Goal: Check status: Check status

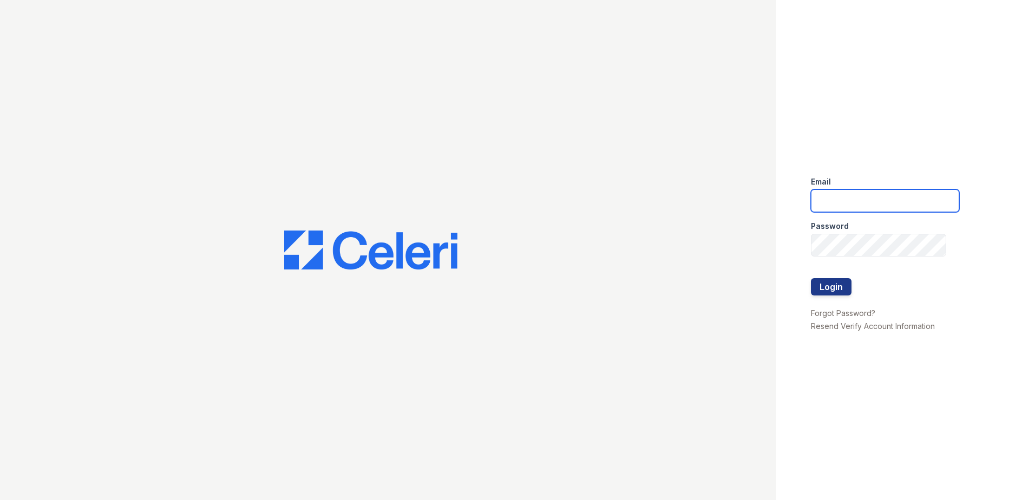
drag, startPoint x: 887, startPoint y: 192, endPoint x: 867, endPoint y: 206, distance: 25.2
click at [887, 192] on input "email" at bounding box center [885, 200] width 148 height 23
type input "aljohnson@trinity-pm.com"
click at [836, 277] on div at bounding box center [885, 268] width 148 height 22
click at [836, 282] on button "Login" at bounding box center [831, 286] width 41 height 17
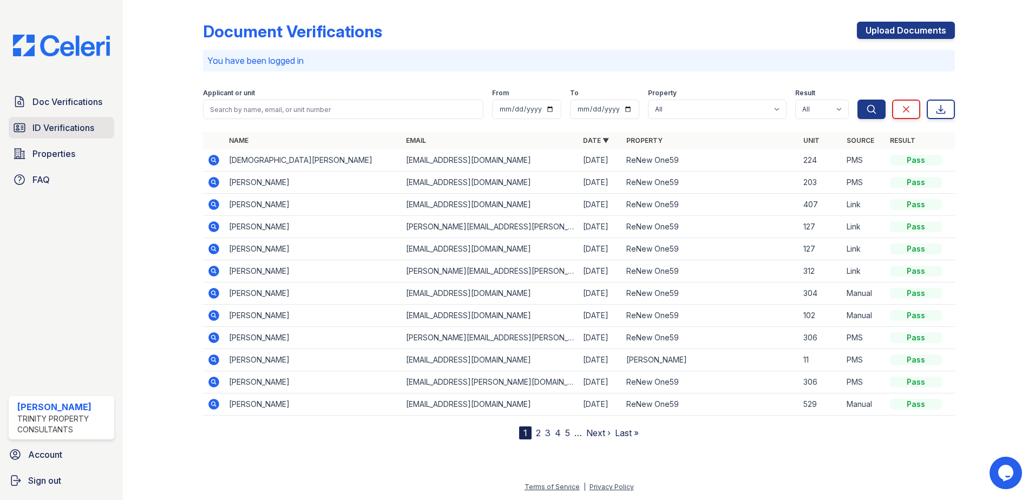
click at [90, 125] on span "ID Verifications" at bounding box center [63, 127] width 62 height 13
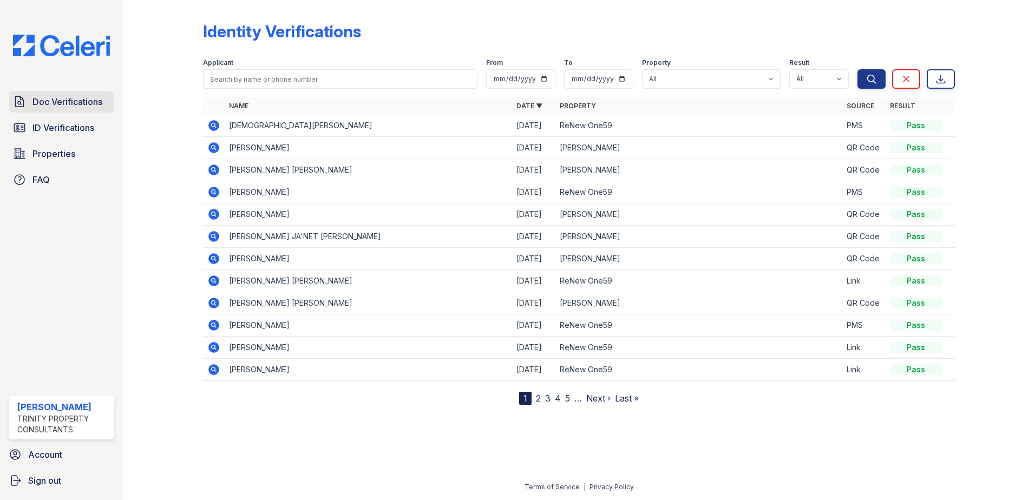
click at [69, 106] on span "Doc Verifications" at bounding box center [67, 101] width 70 height 13
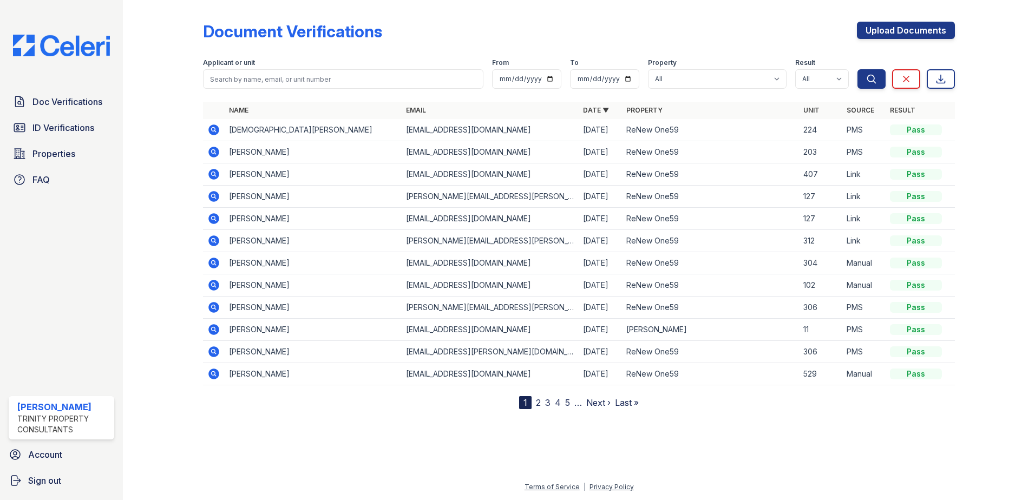
click at [213, 127] on icon at bounding box center [213, 129] width 13 height 13
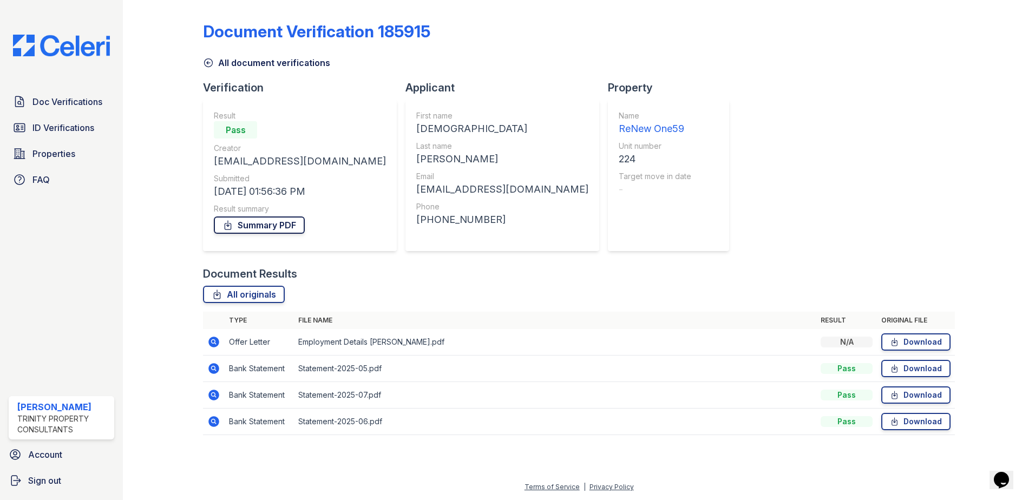
click at [273, 220] on link "Summary PDF" at bounding box center [259, 225] width 91 height 17
click at [71, 96] on span "Doc Verifications" at bounding box center [67, 101] width 70 height 13
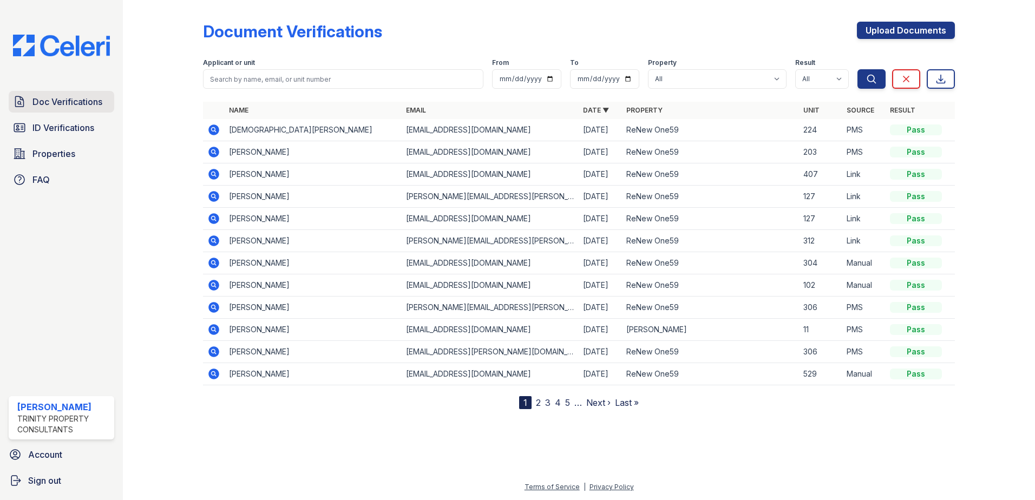
click at [84, 104] on span "Doc Verifications" at bounding box center [67, 101] width 70 height 13
click at [75, 128] on span "ID Verifications" at bounding box center [63, 127] width 62 height 13
